Goal: Task Accomplishment & Management: Use online tool/utility

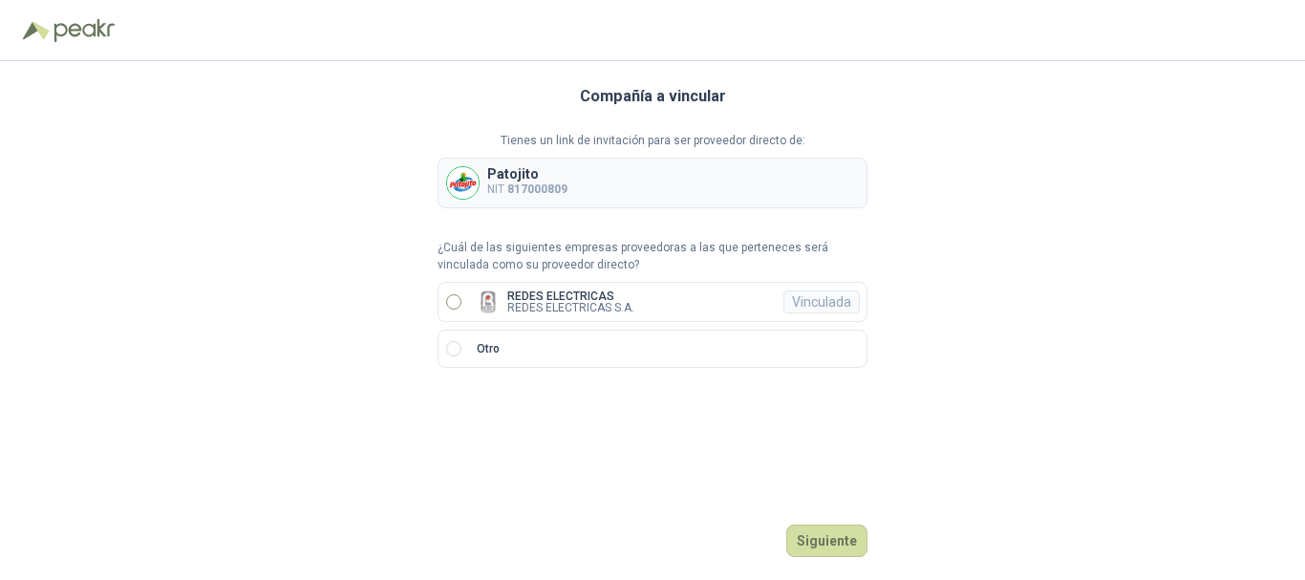
click at [441, 294] on label "REDES ELECTRICAS REDES ELECTRICAS S.A. Vinculada" at bounding box center [652, 302] width 430 height 40
click at [837, 540] on button "Ingresar" at bounding box center [829, 540] width 75 height 32
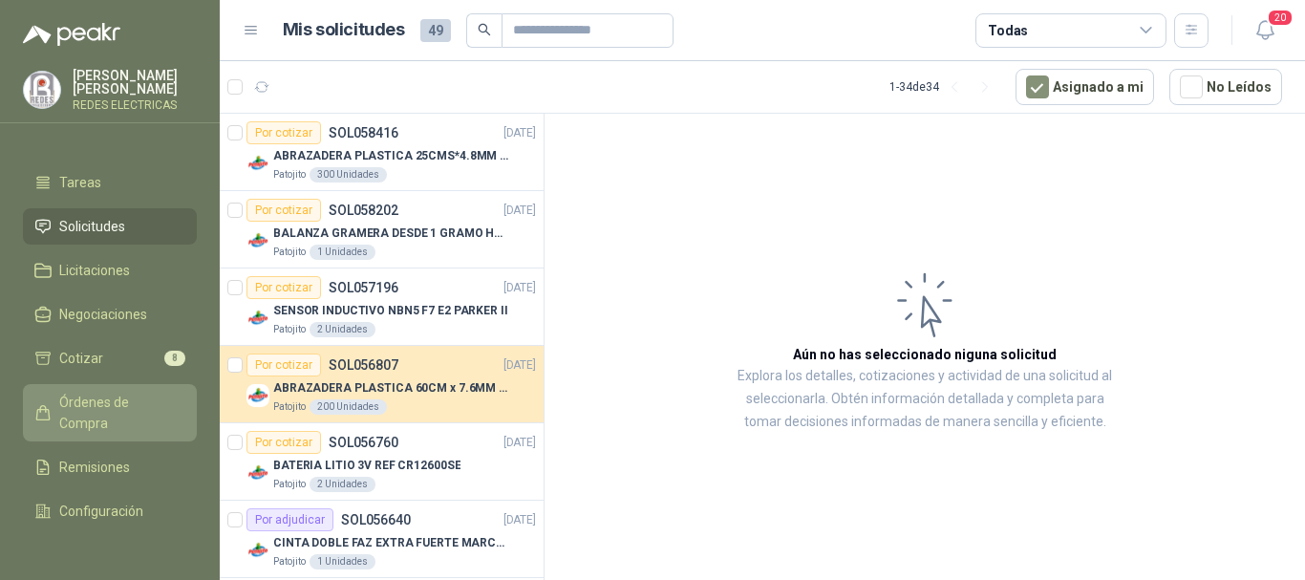
scroll to position [138, 0]
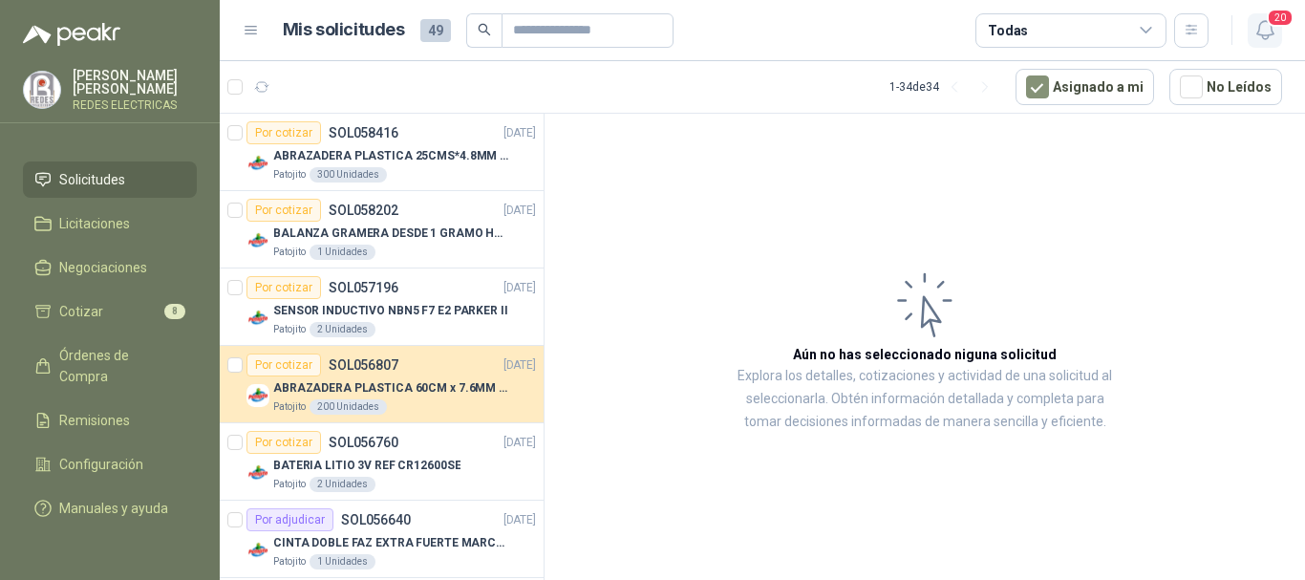
click at [1272, 26] on span "20" at bounding box center [1279, 18] width 27 height 18
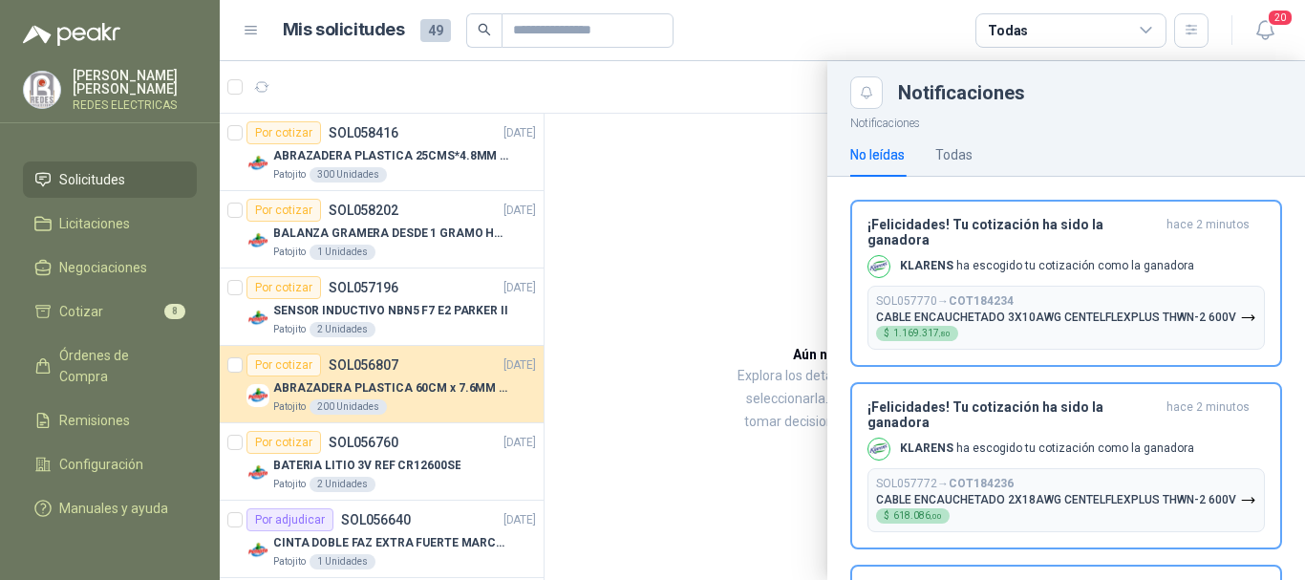
click at [731, 224] on div at bounding box center [762, 320] width 1085 height 519
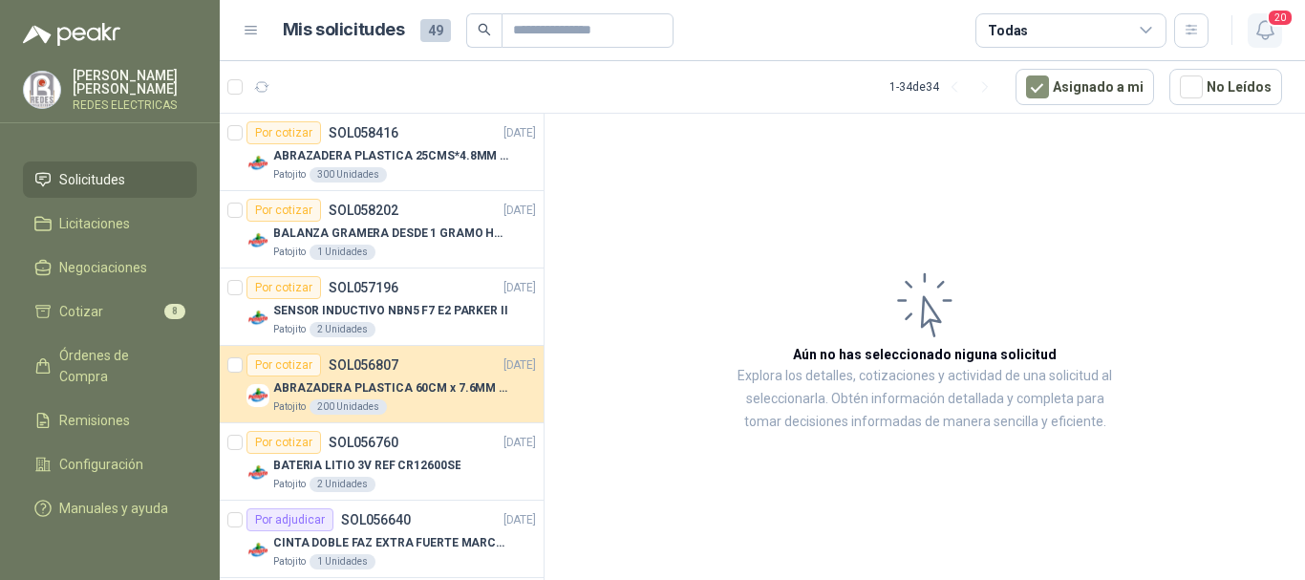
click at [1268, 25] on span "20" at bounding box center [1279, 18] width 27 height 18
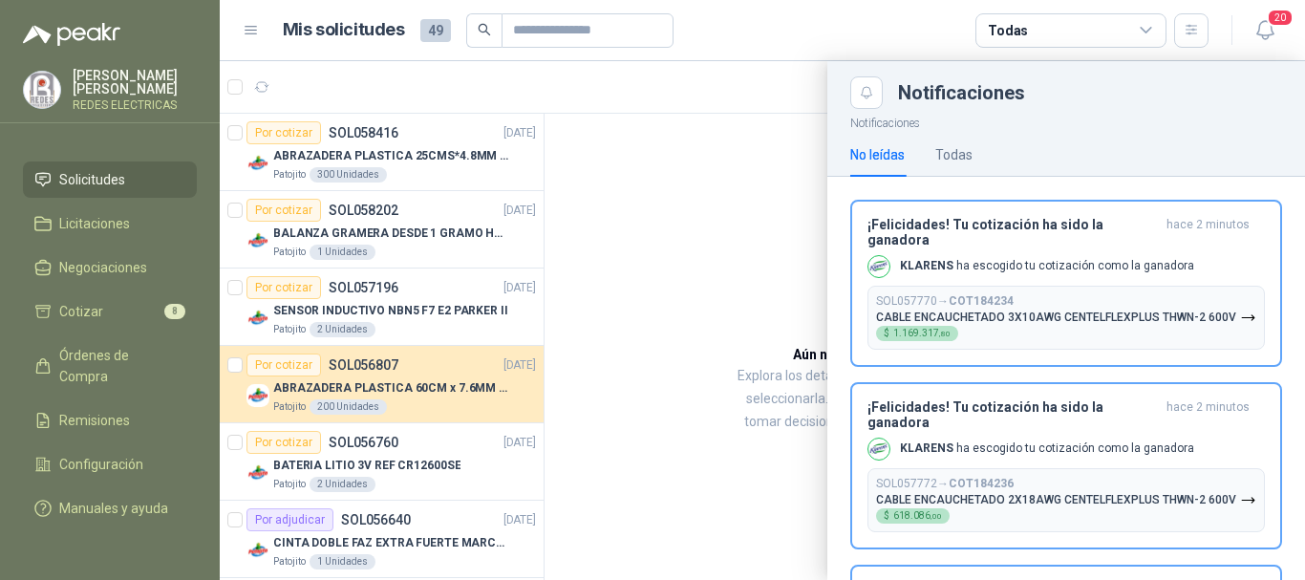
click at [776, 181] on div at bounding box center [762, 320] width 1085 height 519
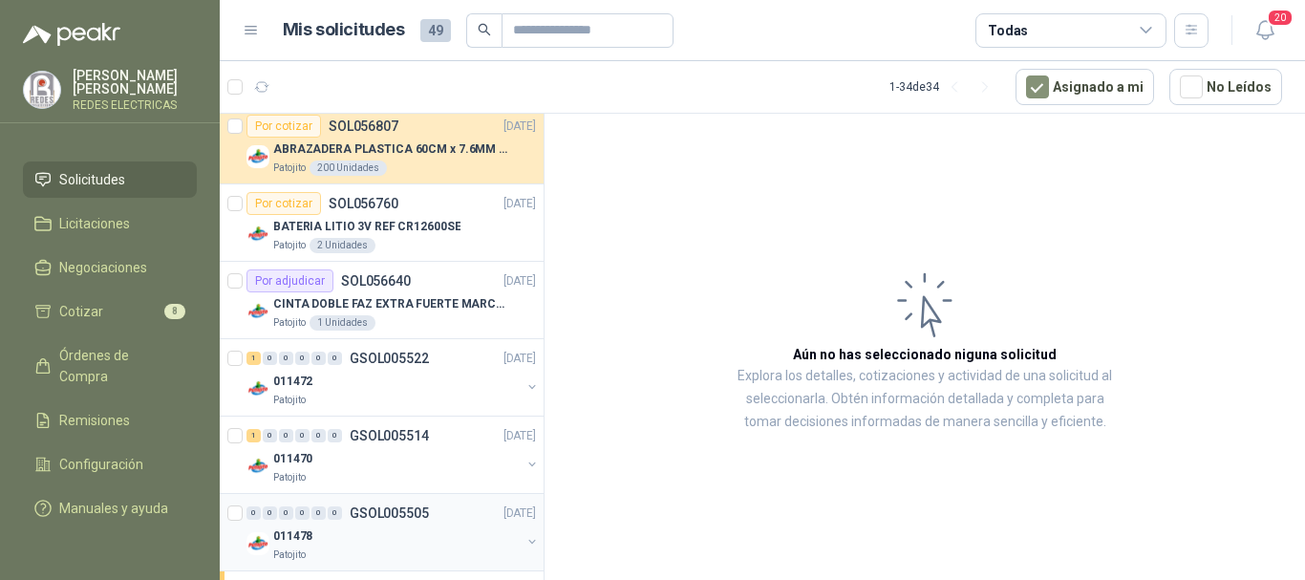
scroll to position [382, 0]
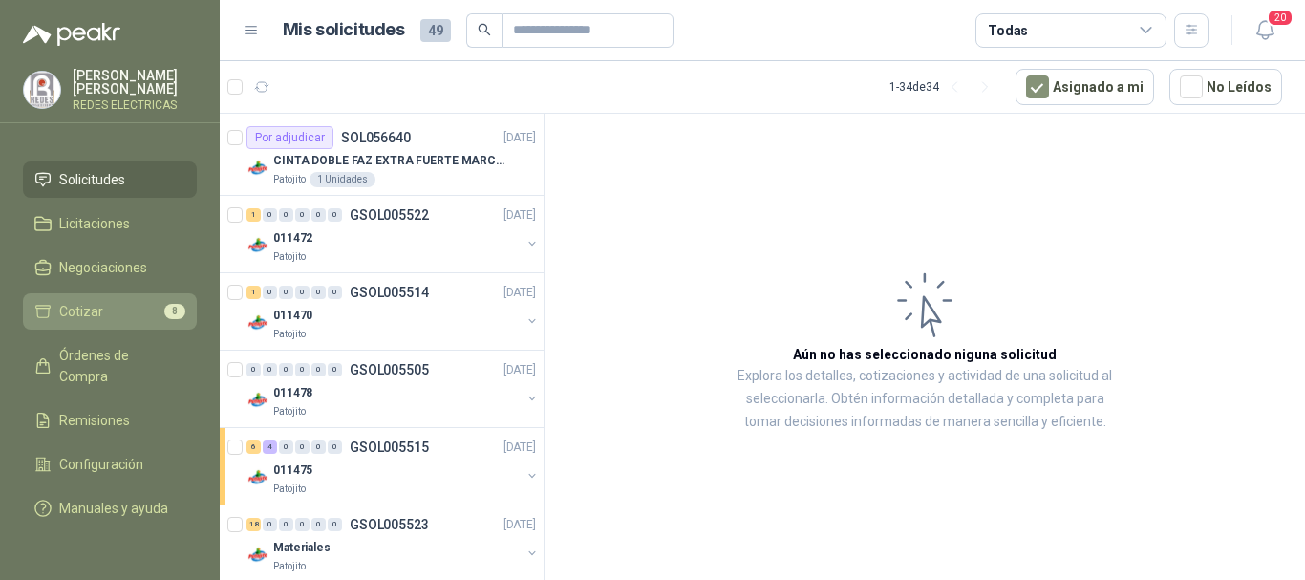
click at [109, 301] on li "Cotizar 8" at bounding box center [109, 311] width 151 height 21
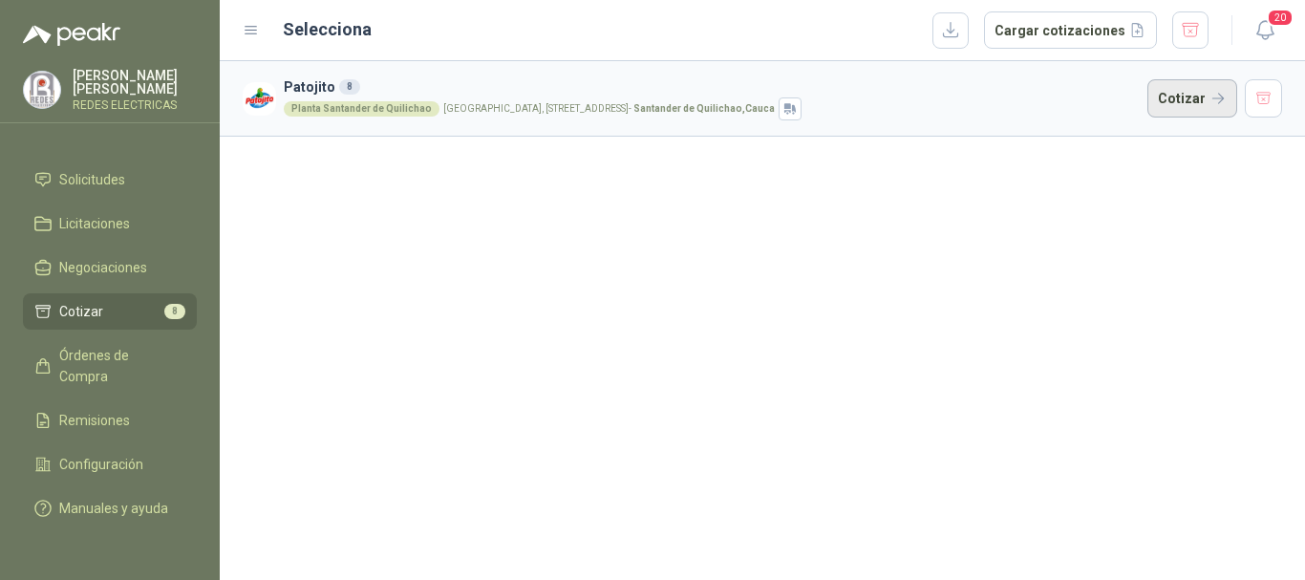
click at [1160, 95] on button "Cotizar" at bounding box center [1192, 98] width 90 height 38
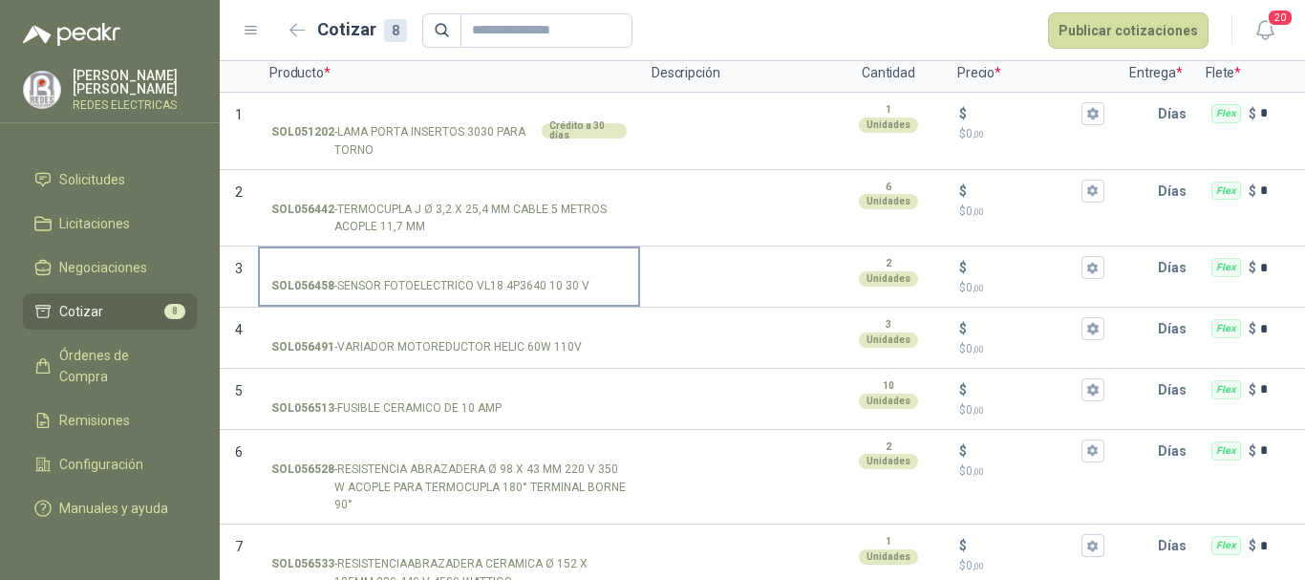
scroll to position [259, 0]
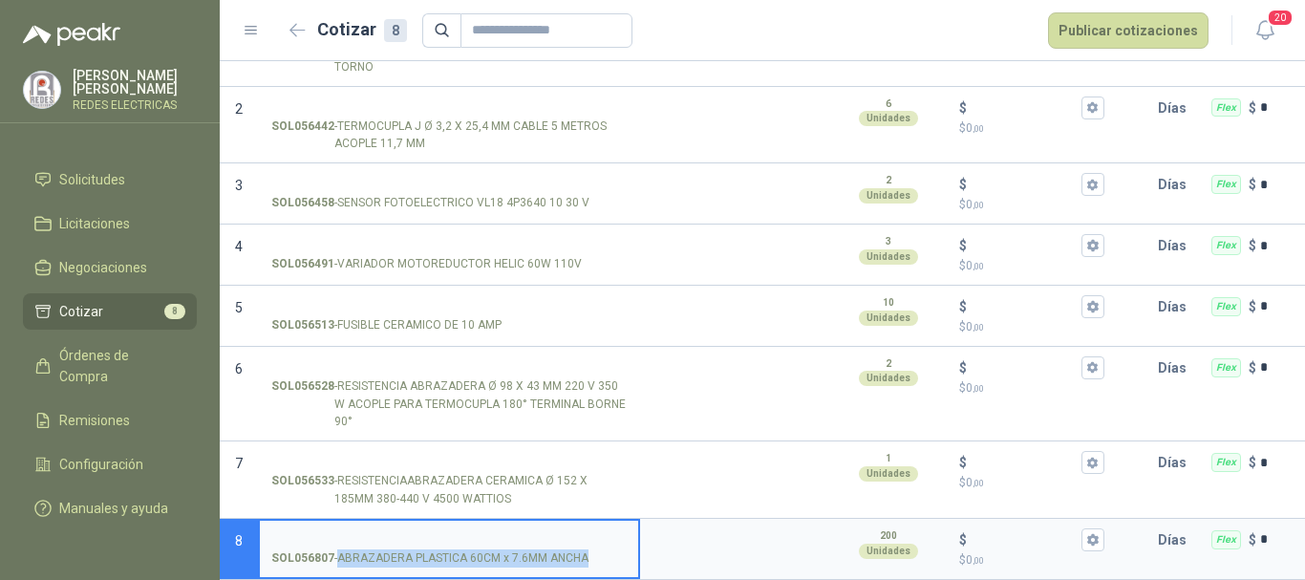
drag, startPoint x: 594, startPoint y: 552, endPoint x: 337, endPoint y: 558, distance: 257.0
click at [337, 558] on label "SOL056807 - ABRAZADERA PLASTICA 60CM x 7.6MM ANCHA" at bounding box center [449, 548] width 378 height 54
copy p "ABRAZADERA PLASTICA 60CM x 7.6MM ANCHA"
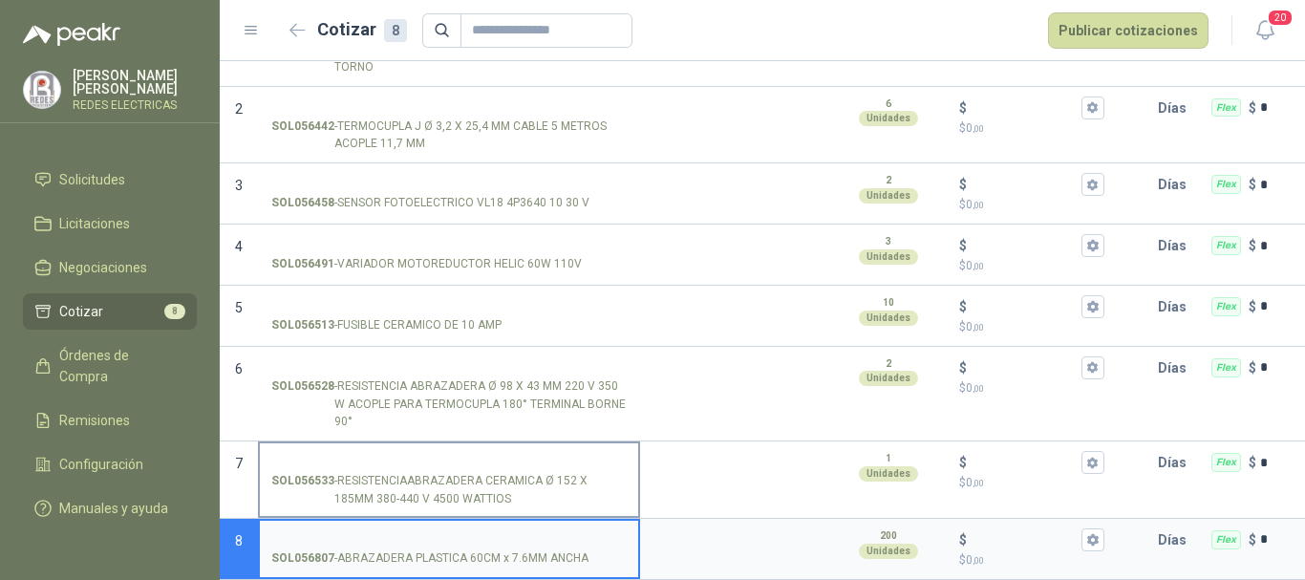
click at [446, 472] on p "SOL056533 - RESISTENCIAABRAZADERA CERAMICA Ø 152 X 185MM 380-440 V 4500 WATTIOS" at bounding box center [448, 490] width 355 height 36
click at [446, 470] on input "SOL056533 - RESISTENCIAABRAZADERA CERAMICA Ø 152 X 185MM 380-440 V 4500 WATTIOS" at bounding box center [448, 463] width 355 height 14
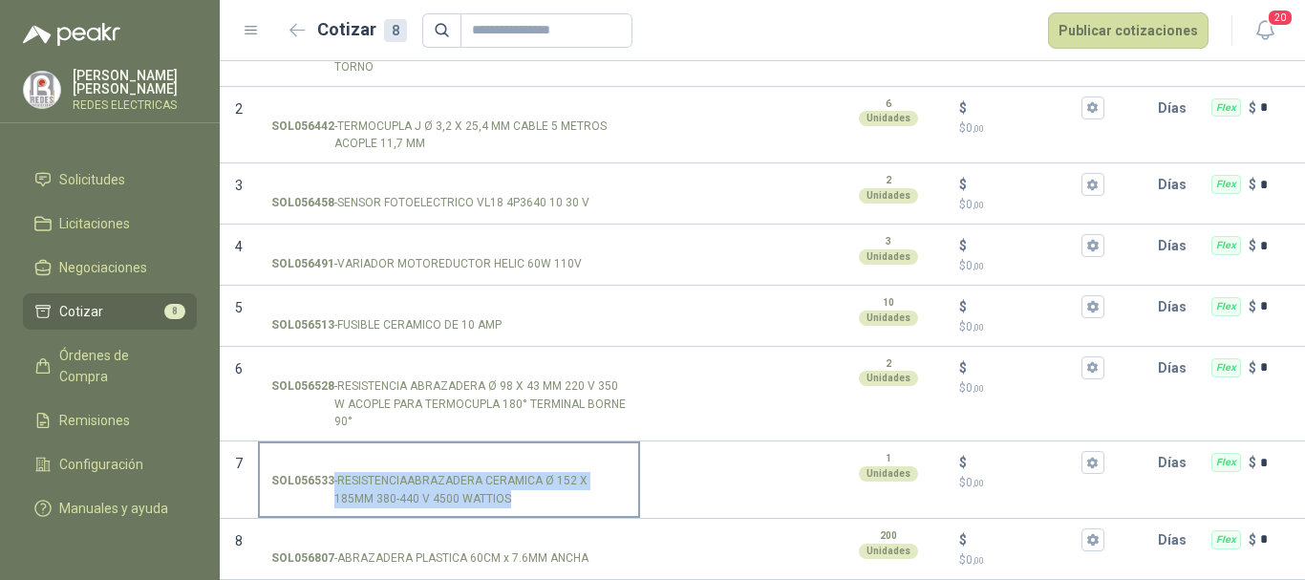
drag, startPoint x: 474, startPoint y: 482, endPoint x: 461, endPoint y: 483, distance: 12.5
click at [461, 483] on p "SOL056533 - RESISTENCIAABRAZADERA CERAMICA Ø 152 X 185MM 380-440 V 4500 WATTIOS" at bounding box center [448, 490] width 355 height 36
copy p "- RESISTENCIAABRAZADERA CERAMICA Ø 152 X 185MM 380-440 V 4500 WATTIOS"
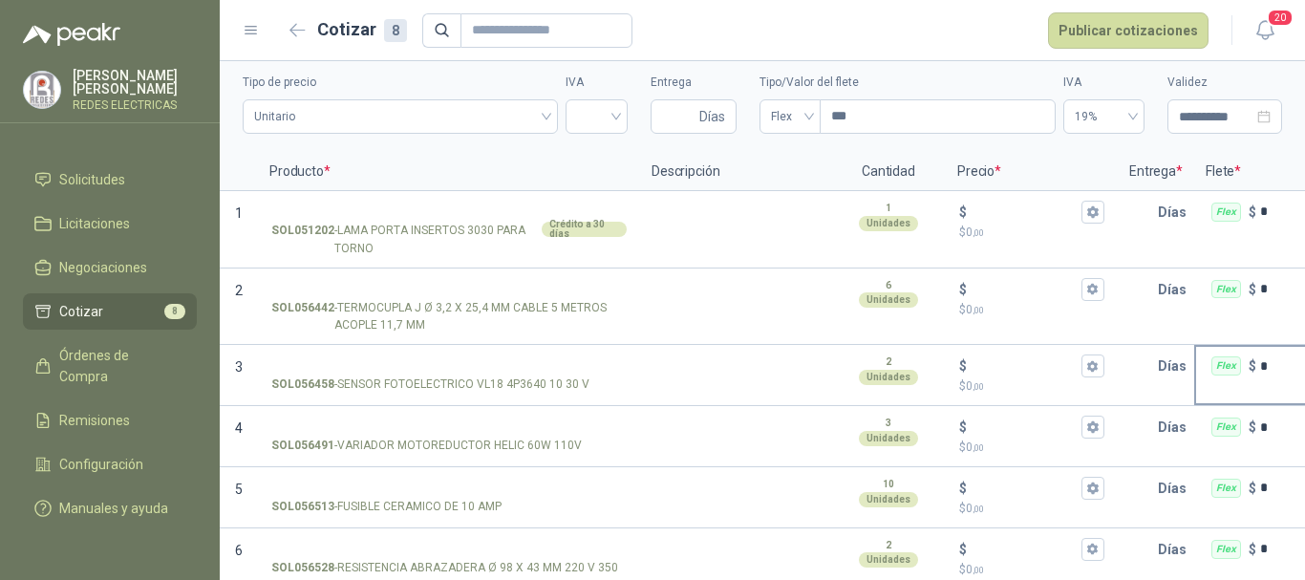
scroll to position [96, 0]
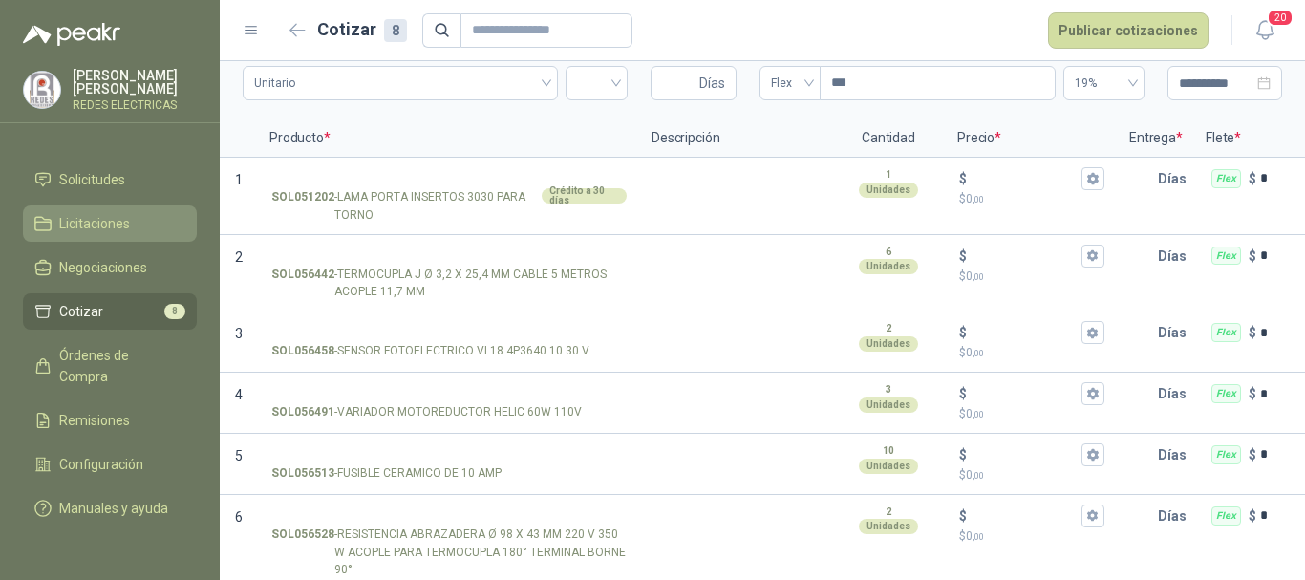
click at [113, 213] on span "Licitaciones" at bounding box center [94, 223] width 71 height 21
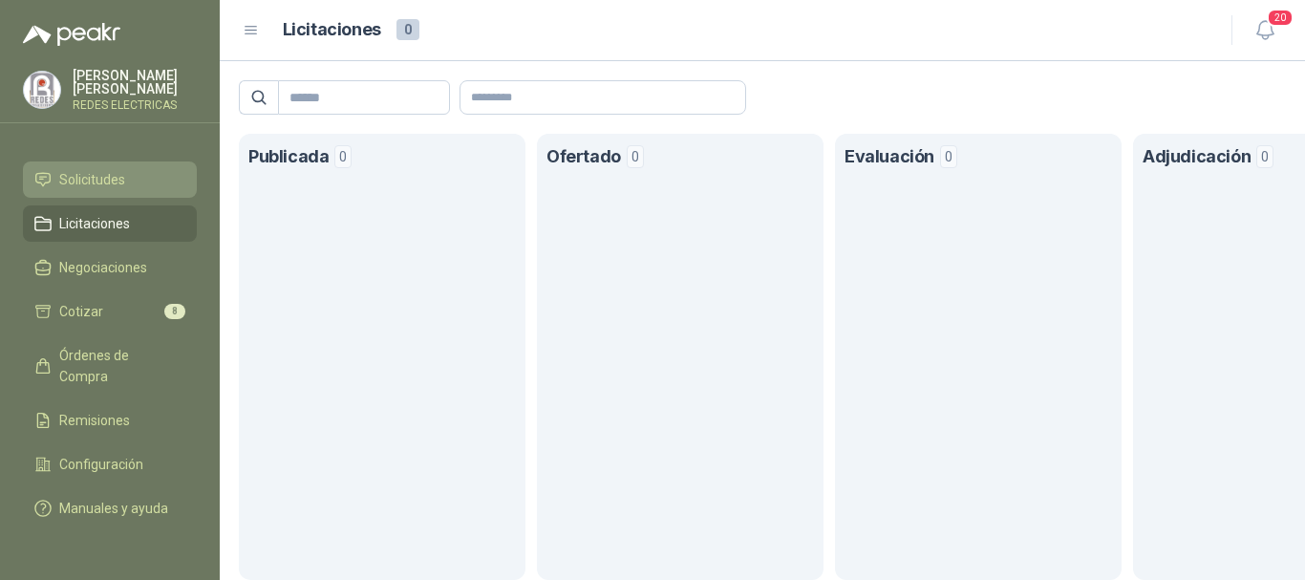
click at [125, 169] on li "Solicitudes" at bounding box center [109, 179] width 151 height 21
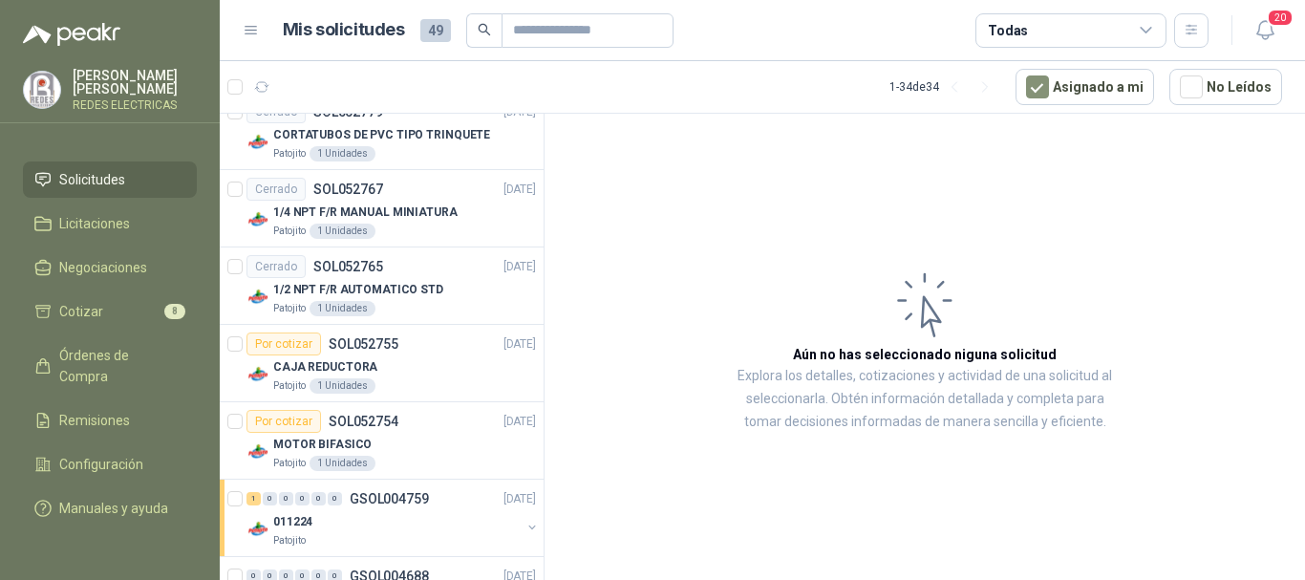
scroll to position [2184, 0]
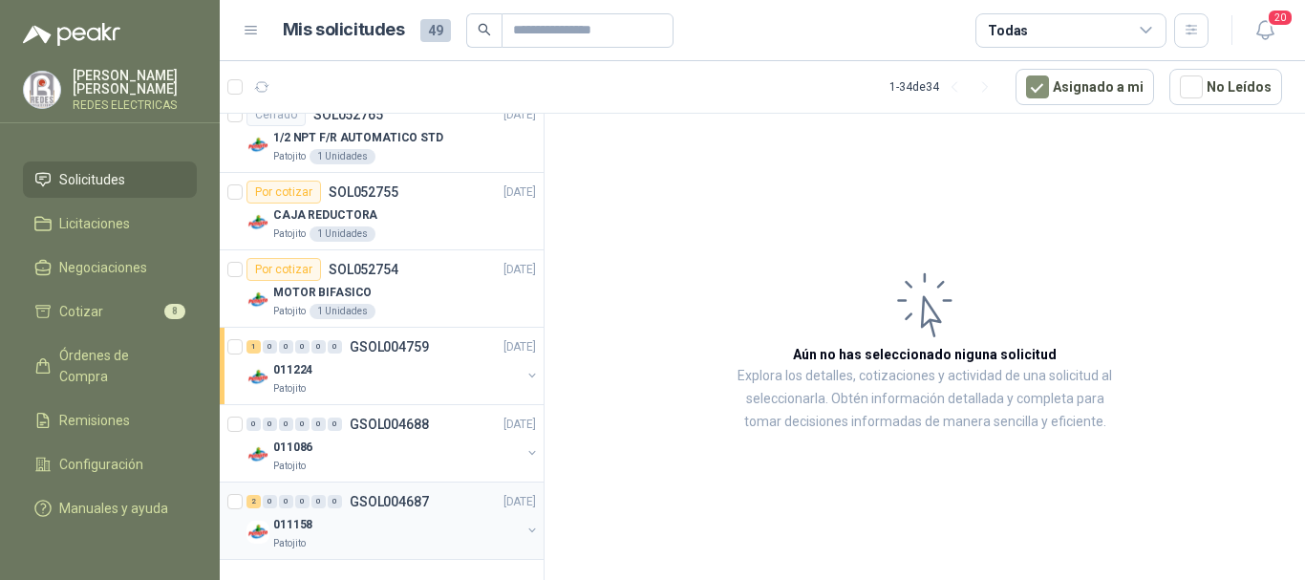
click at [358, 514] on div "011158" at bounding box center [396, 524] width 247 height 23
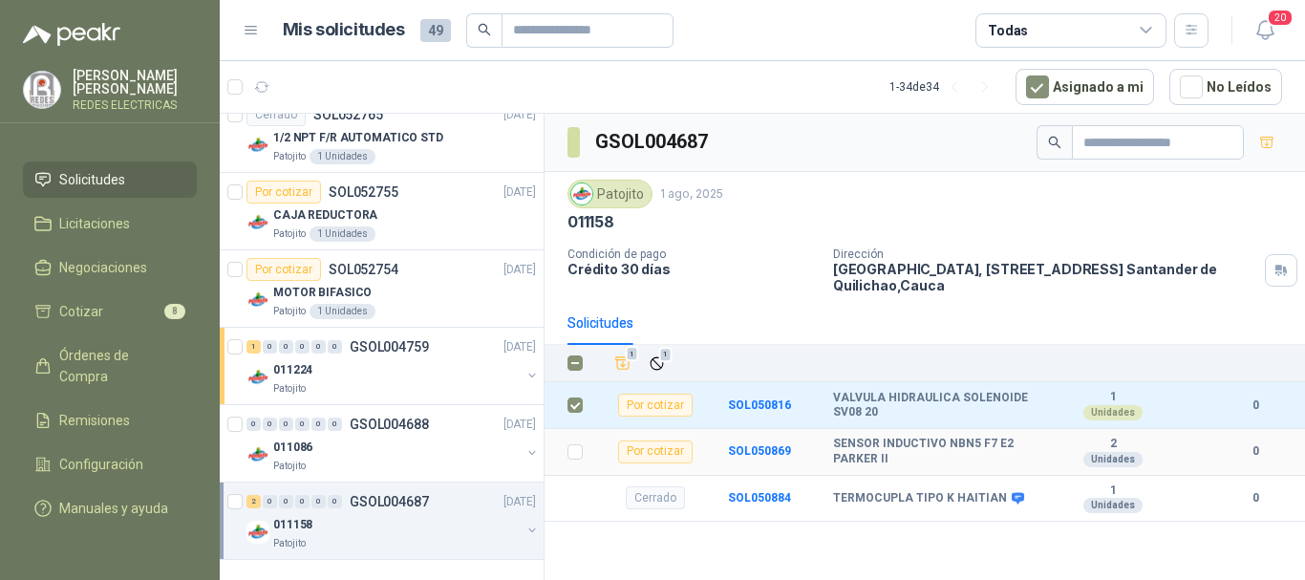
click at [577, 459] on label at bounding box center [574, 451] width 15 height 21
